Goal: Check status: Check status

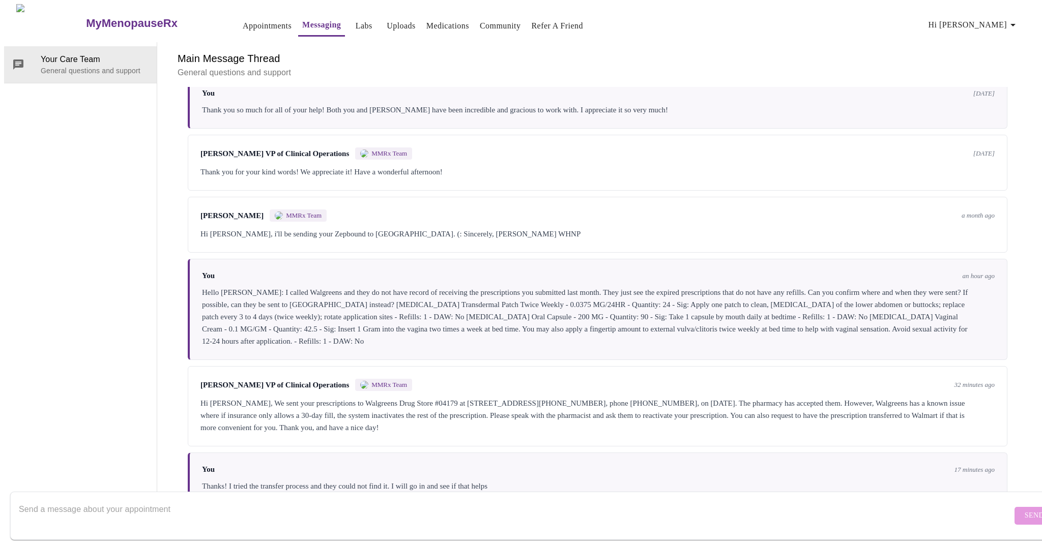
scroll to position [680, 0]
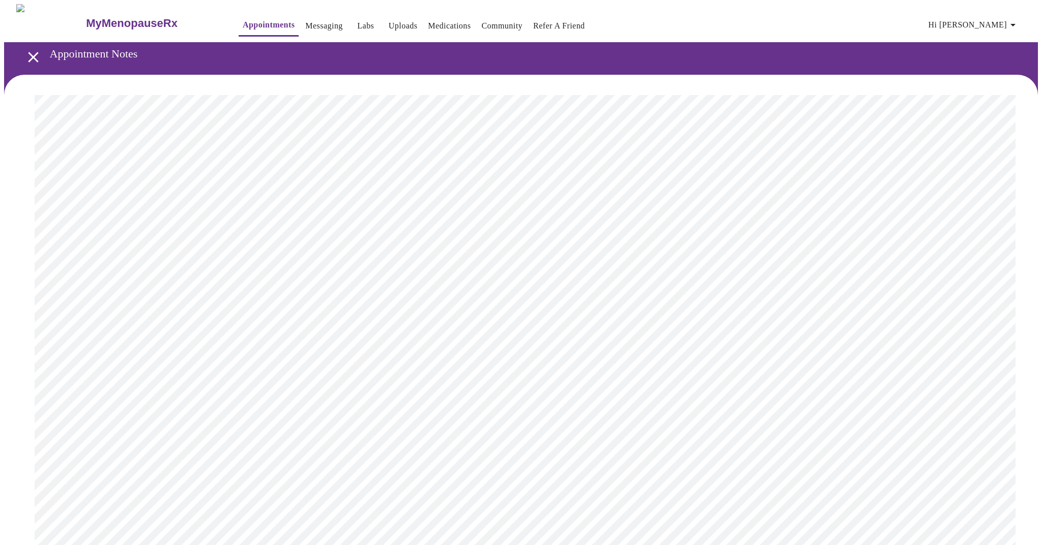
scroll to position [3084, 0]
